Goal: Navigation & Orientation: Find specific page/section

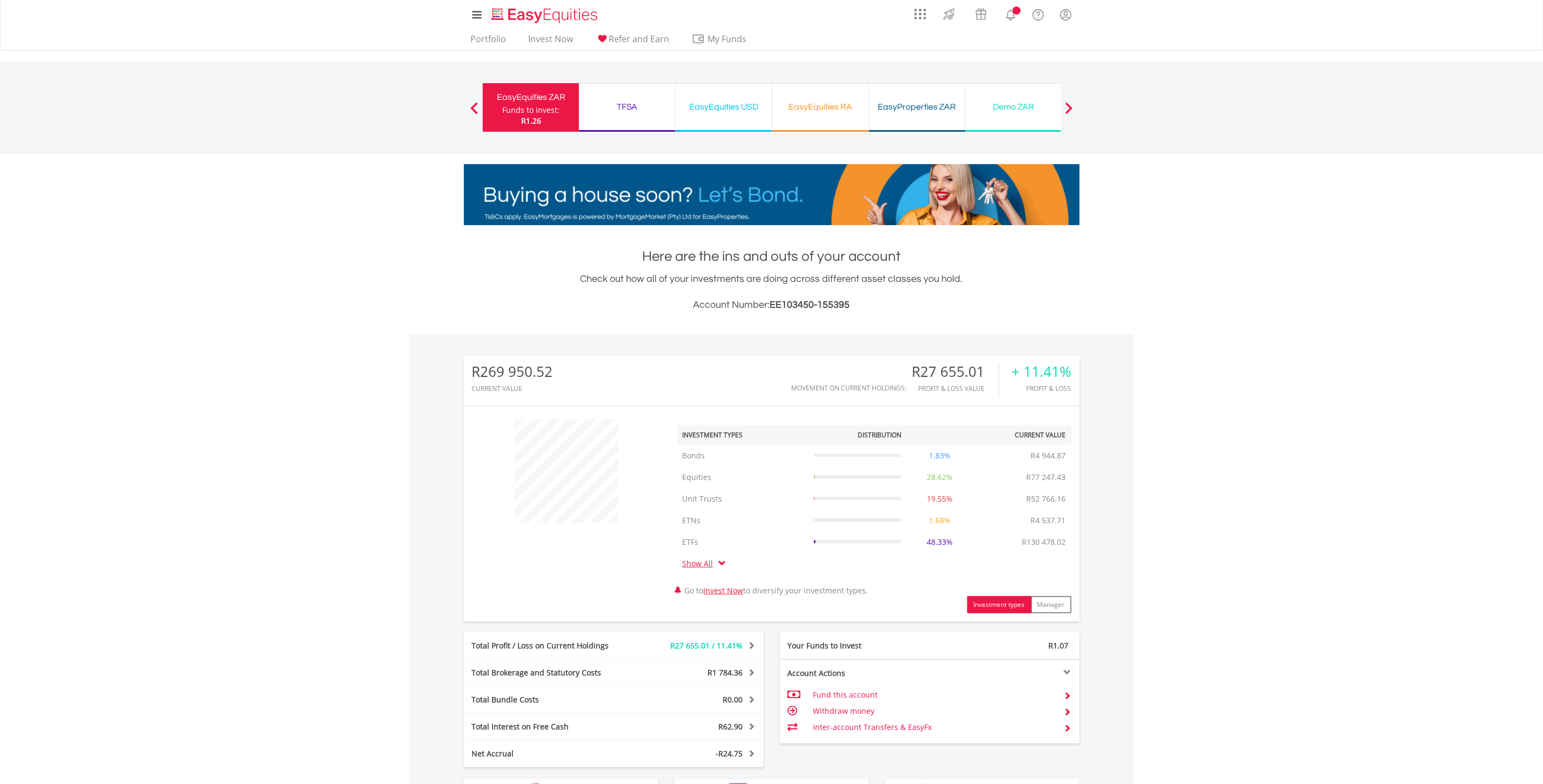
scroll to position [104, 206]
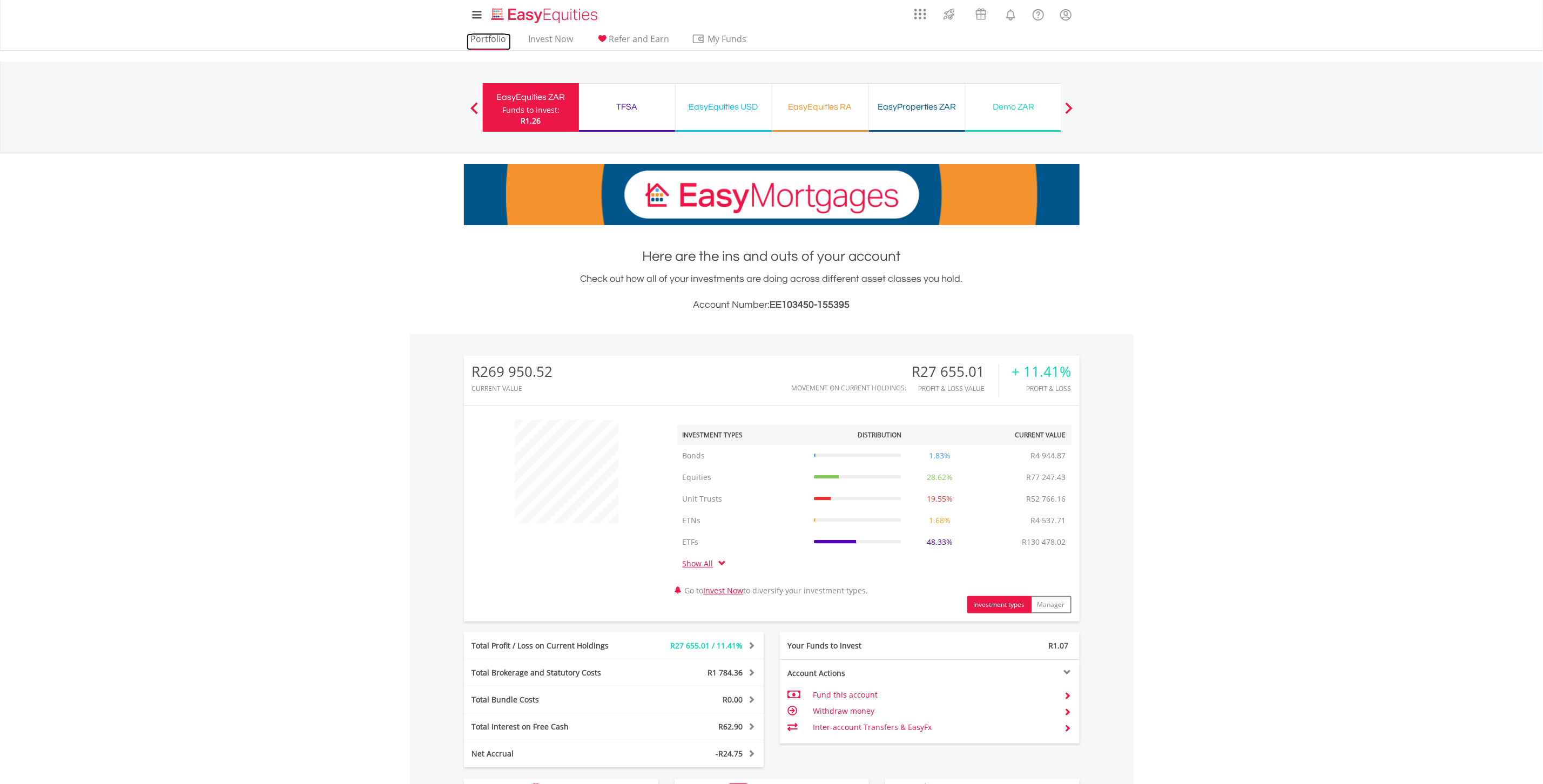
click at [482, 39] on link "Portfolio" at bounding box center [489, 42] width 44 height 17
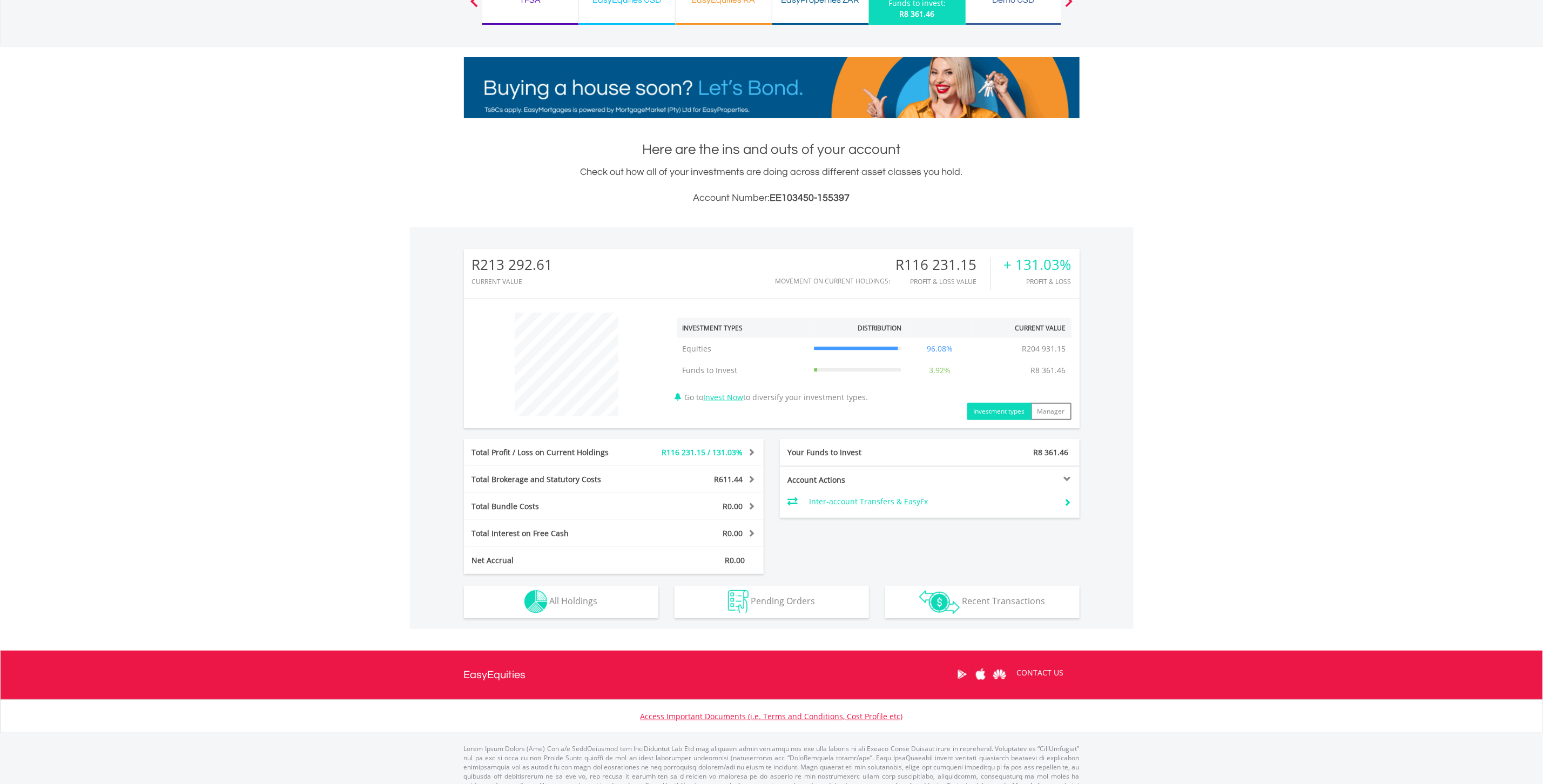
scroll to position [129, 0]
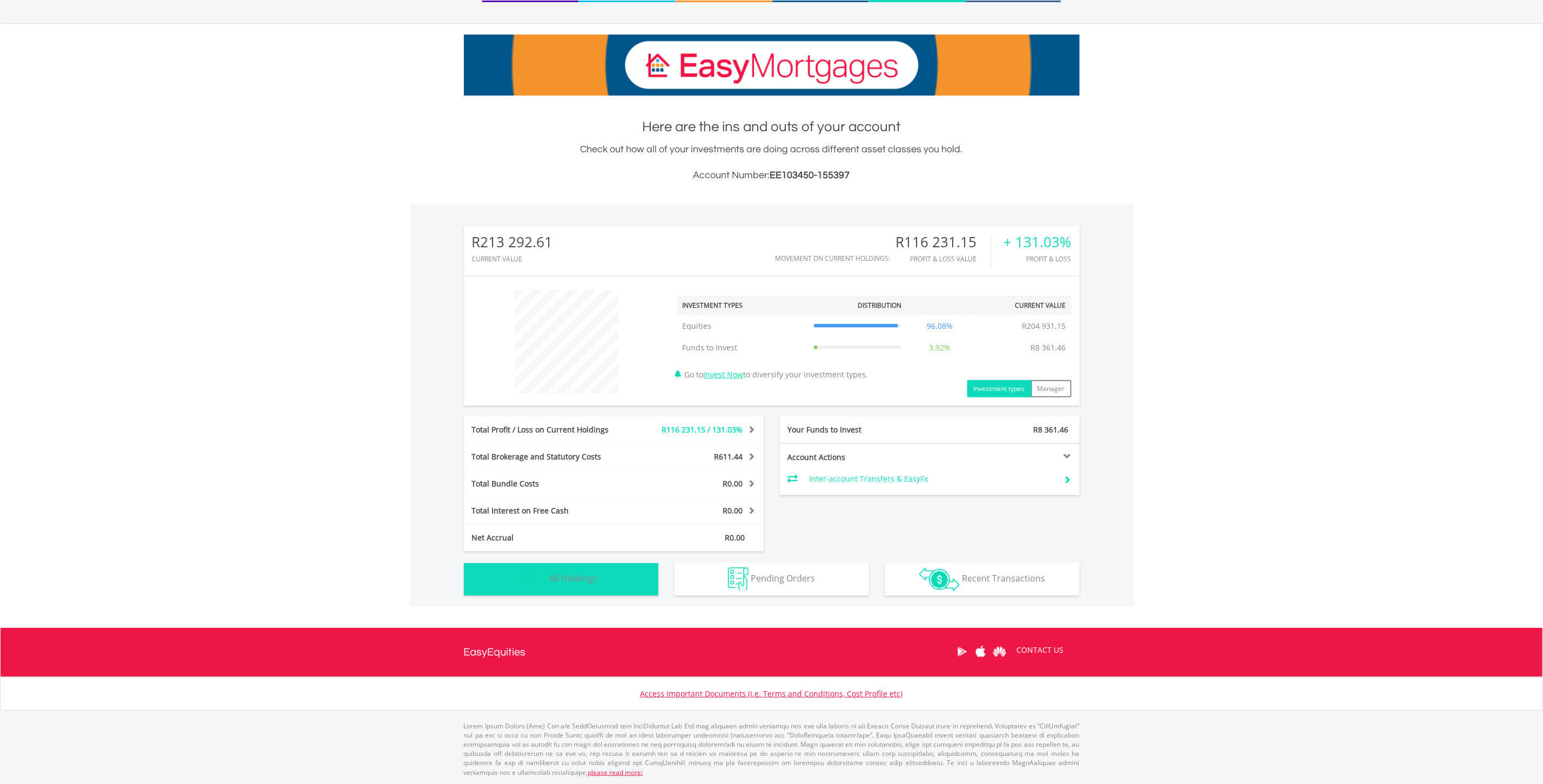
click at [602, 575] on button "Holdings All Holdings" at bounding box center [561, 579] width 195 height 32
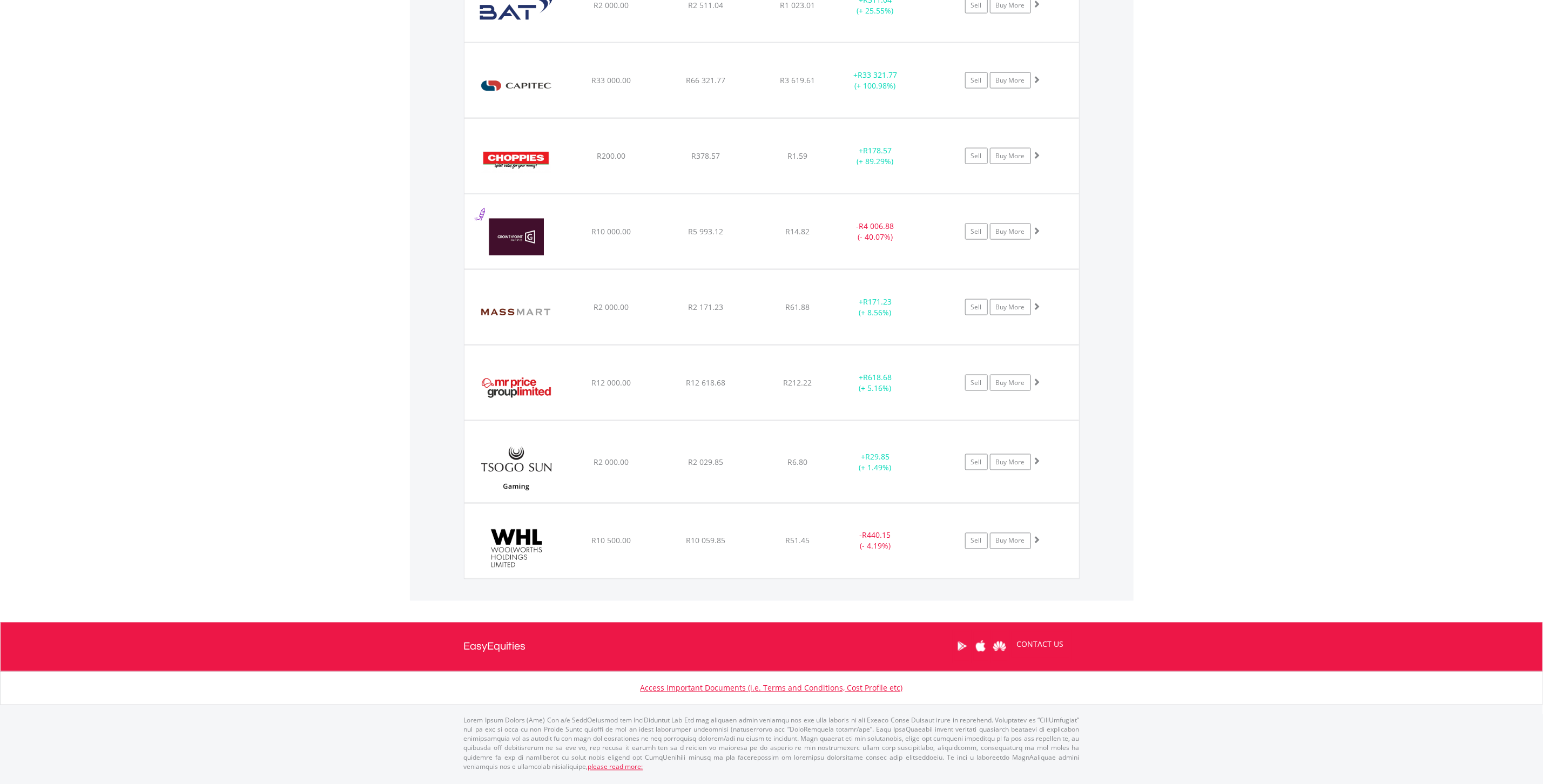
scroll to position [0, 0]
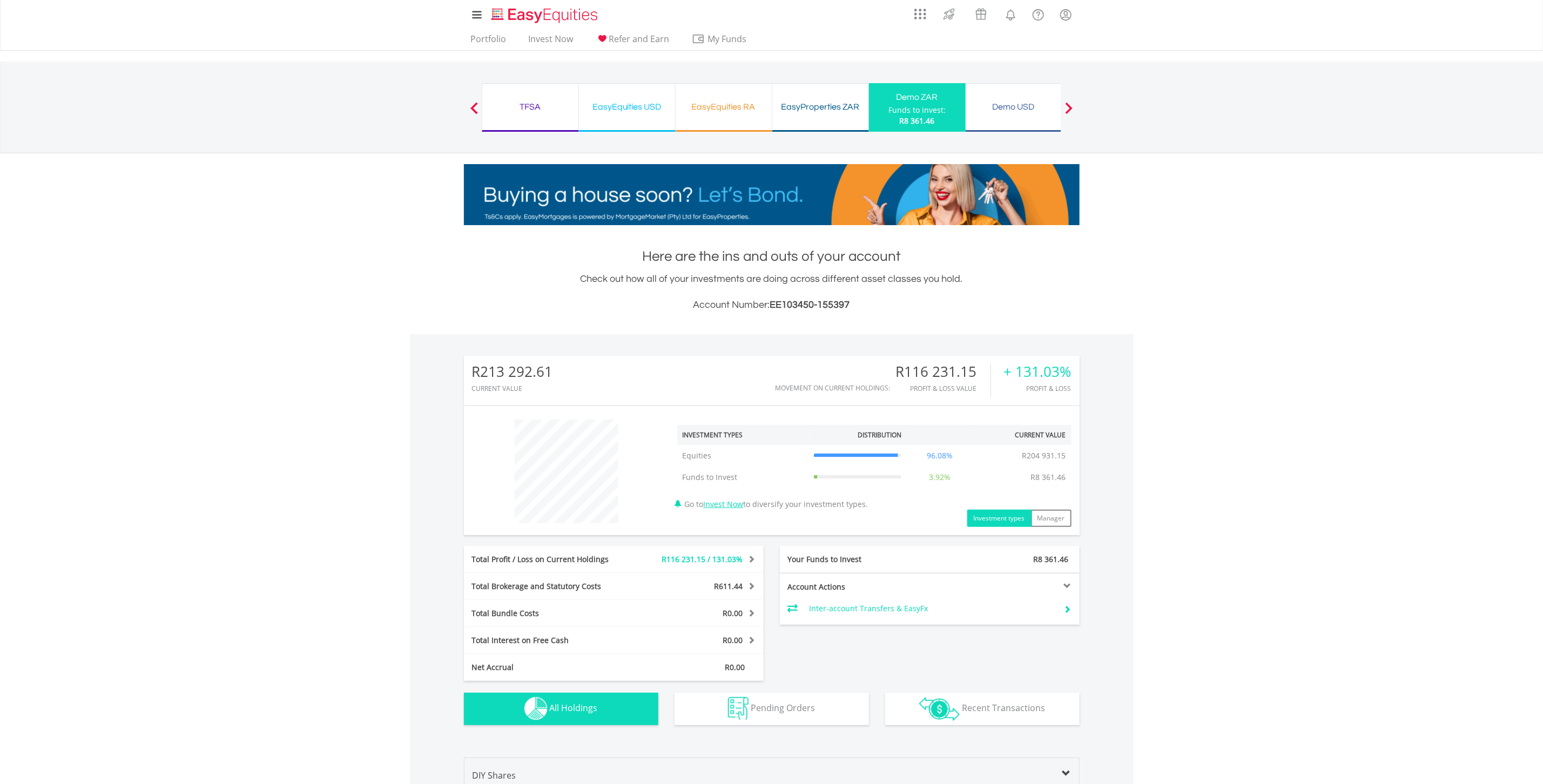
click at [531, 110] on div "TFSA" at bounding box center [530, 107] width 83 height 15
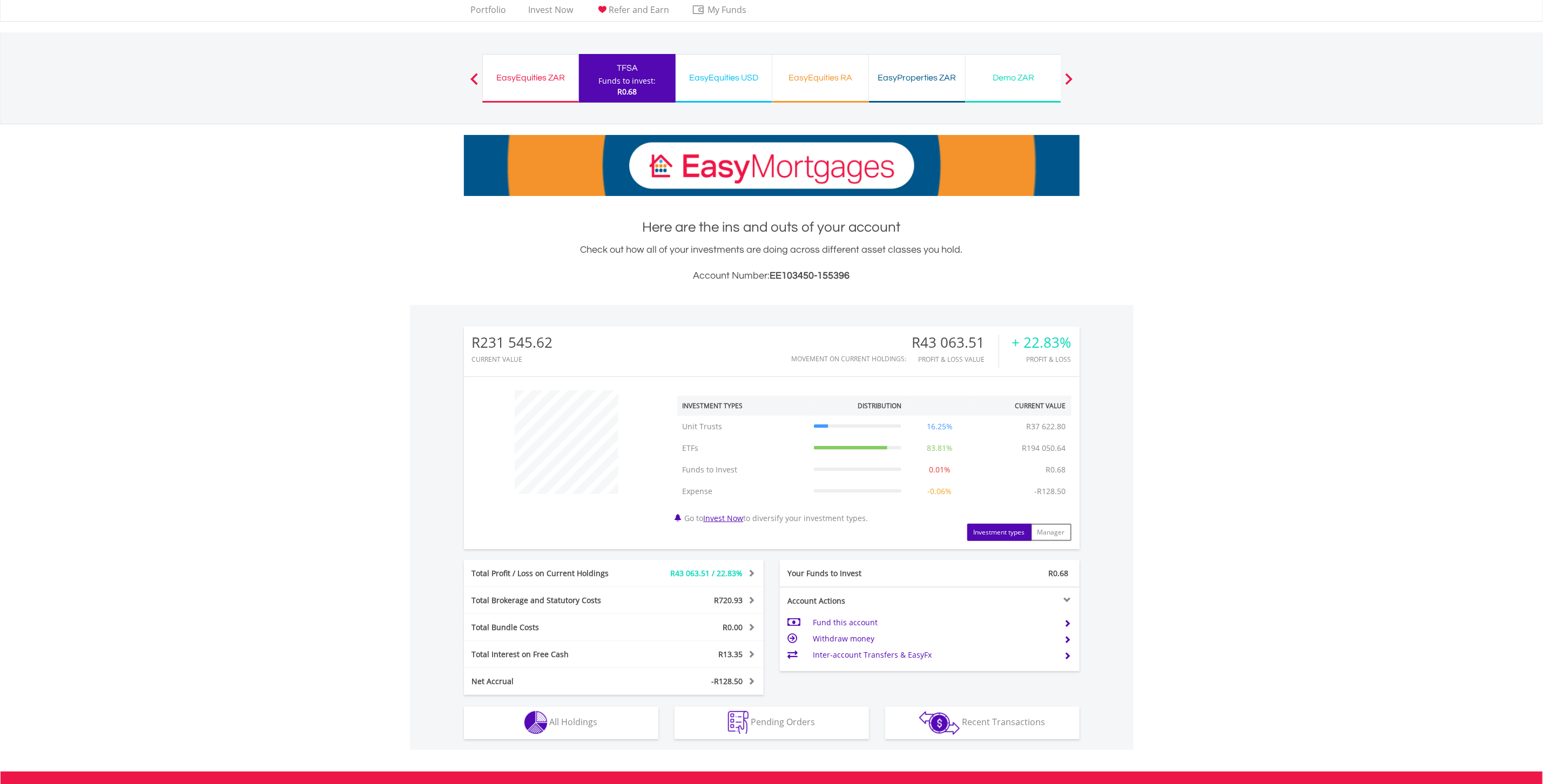
scroll to position [172, 0]
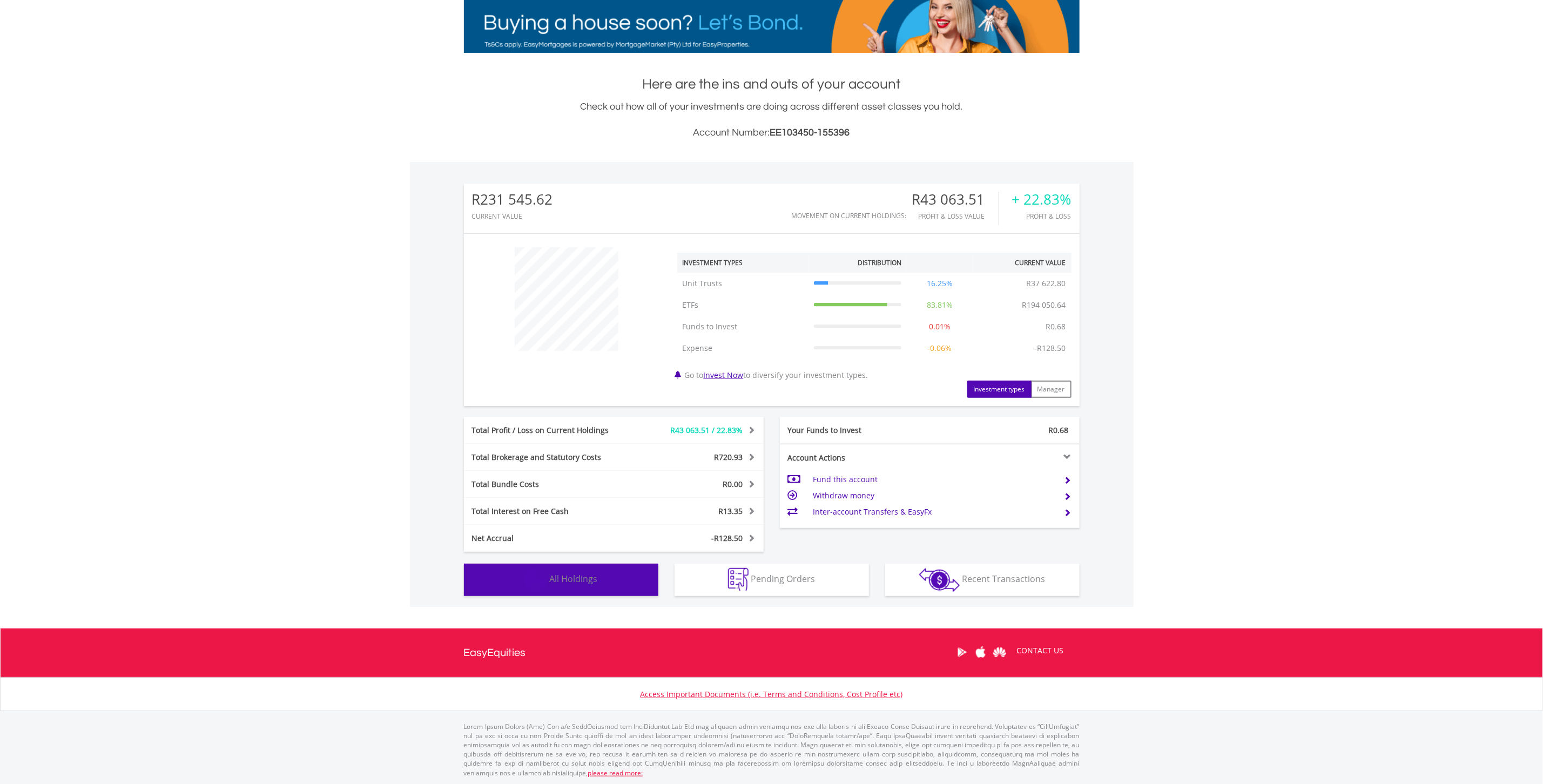
click at [577, 583] on span "All Holdings" at bounding box center [574, 579] width 48 height 12
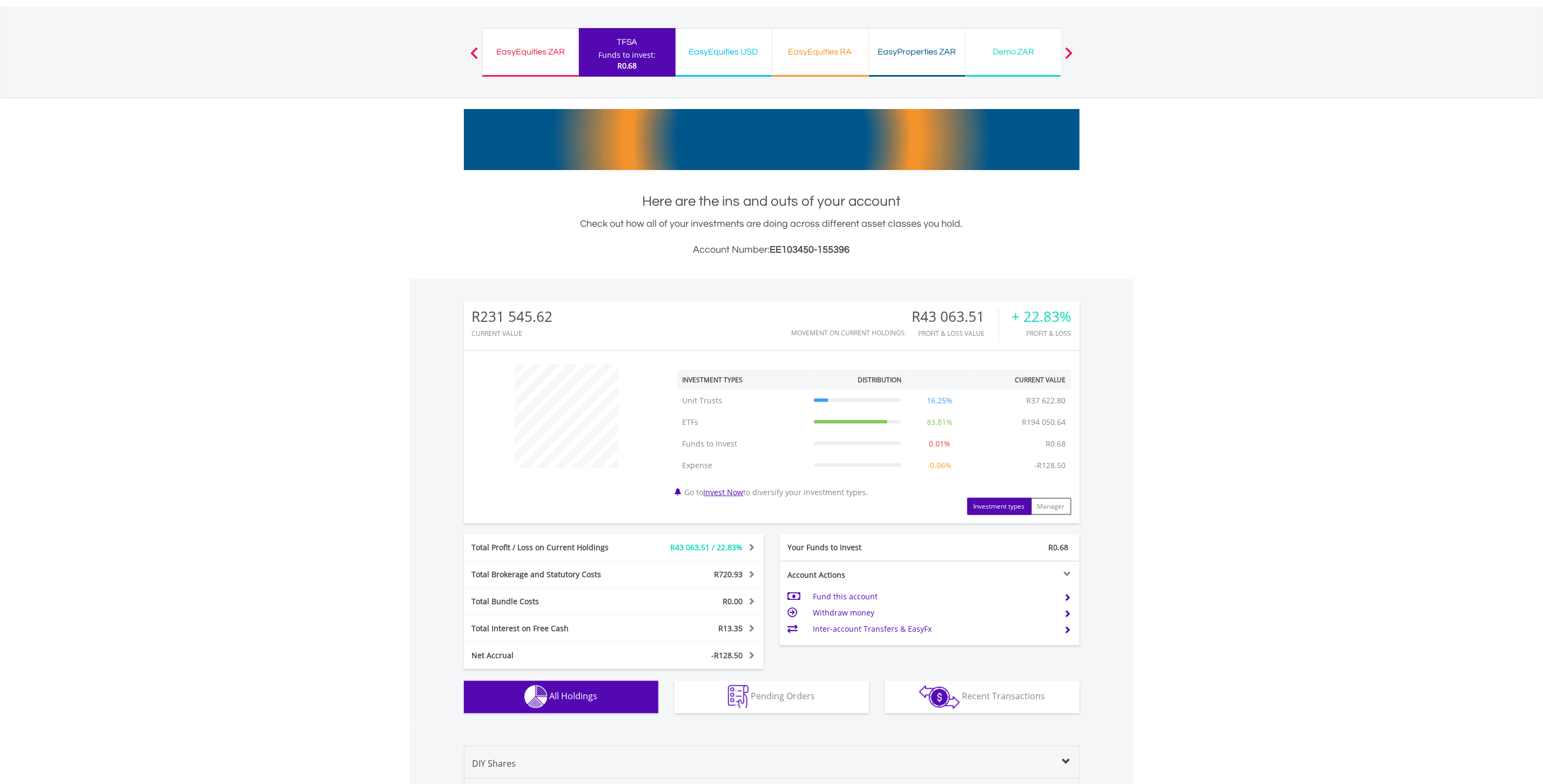
scroll to position [0, 0]
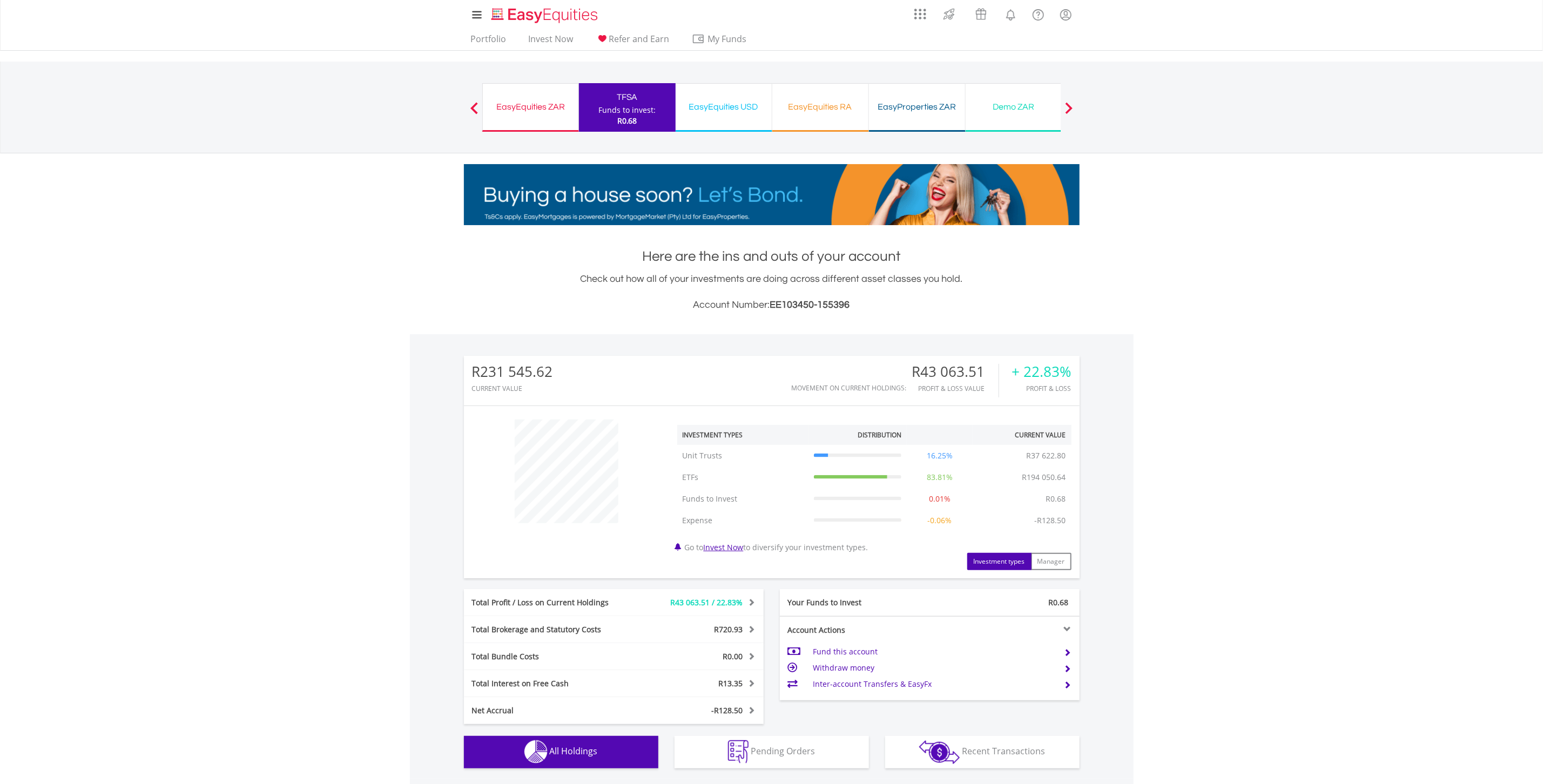
click at [716, 113] on div "EasyEquities USD" at bounding box center [724, 107] width 83 height 15
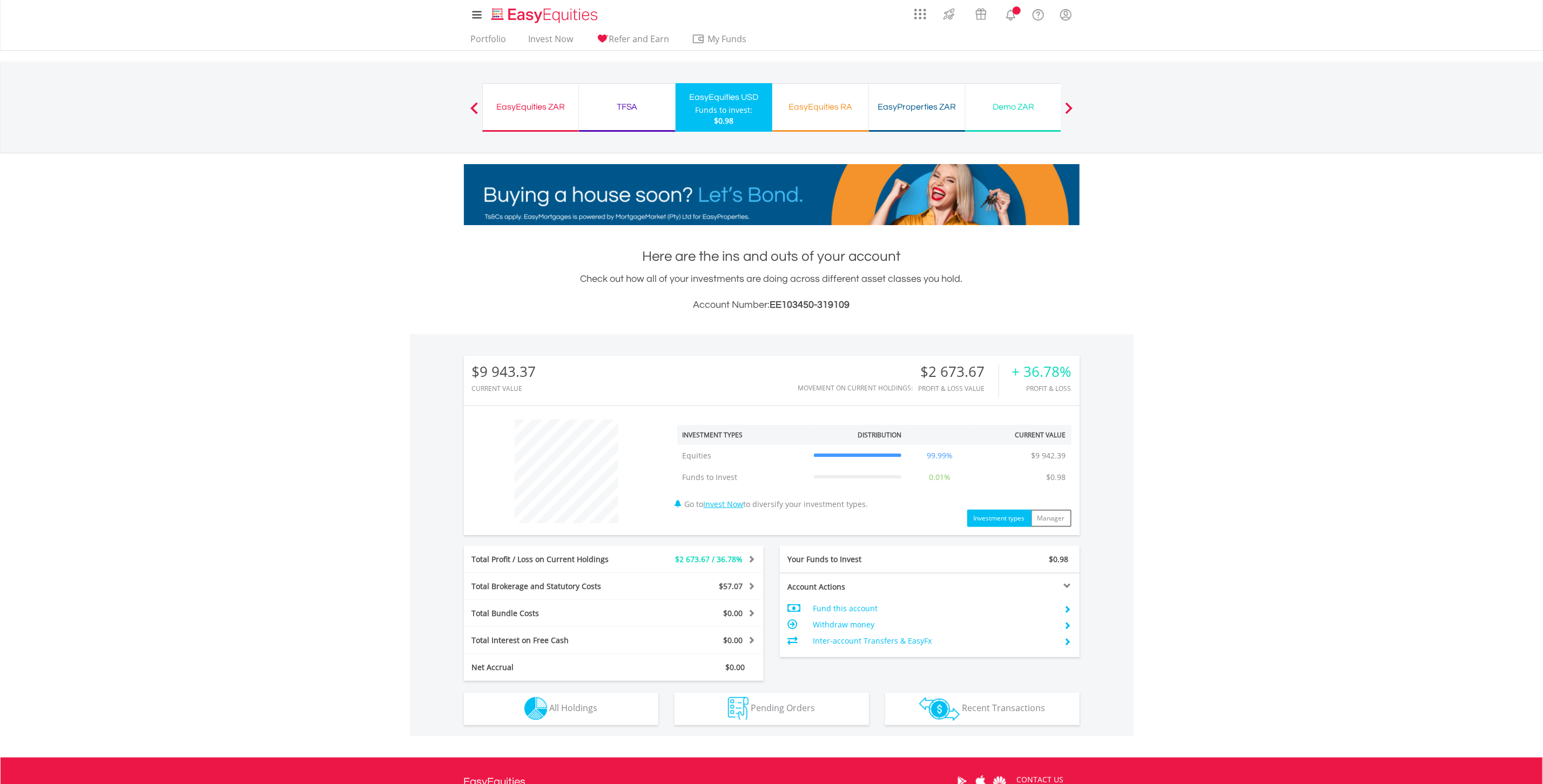
scroll to position [104, 206]
